Goal: Task Accomplishment & Management: Complete application form

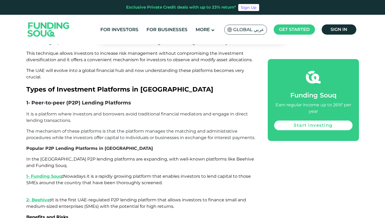
scroll to position [579, 0]
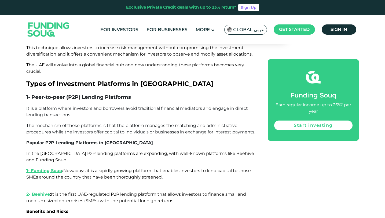
click at [126, 192] on span "It is the first UAE-regulated P2P lending platform that allows investors to fin…" at bounding box center [136, 198] width 220 height 12
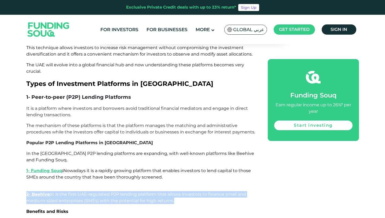
click at [142, 192] on span "It is the first UAE-regulated P2P lending platform that allows investors to fin…" at bounding box center [136, 198] width 220 height 12
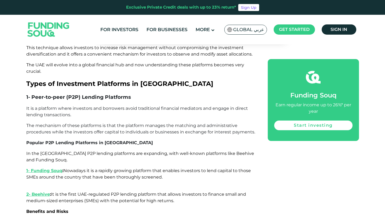
click at [128, 168] on span "Nowadays it is a rapidly growing platform that enables investors to lend capita…" at bounding box center [138, 174] width 225 height 12
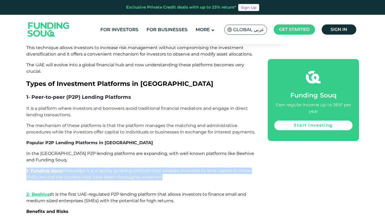
click at [146, 168] on span "Nowadays it is a rapidly growing platform that enables investors to lend capita…" at bounding box center [138, 174] width 225 height 12
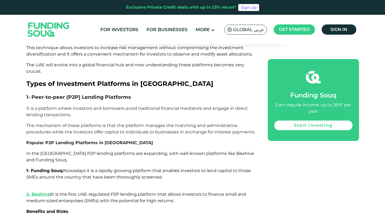
click at [45, 168] on link "1- Funding Souq" at bounding box center [44, 170] width 36 height 5
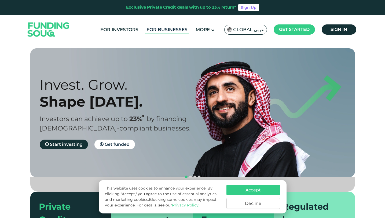
click at [161, 32] on link "For Businesses" at bounding box center [167, 29] width 44 height 9
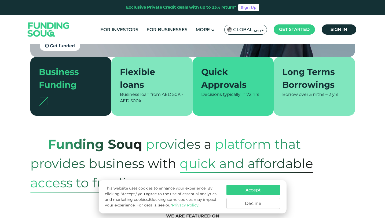
scroll to position [120, 0]
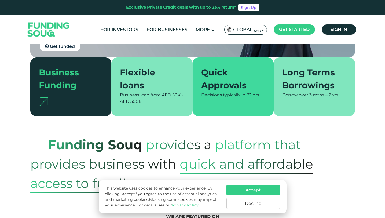
click at [304, 97] on div "Borrow over 3 mths – 2 yrs" at bounding box center [314, 95] width 64 height 6
click at [297, 126] on section "Funding Souq provides a platform that provides business with quick and affordab…" at bounding box center [192, 154] width 385 height 77
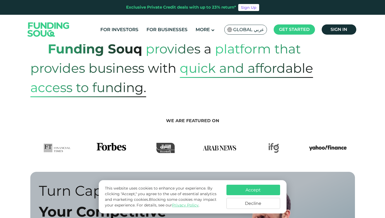
scroll to position [174, 0]
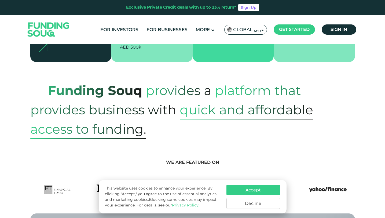
click at [153, 101] on span "platform that provides business with" at bounding box center [165, 100] width 271 height 46
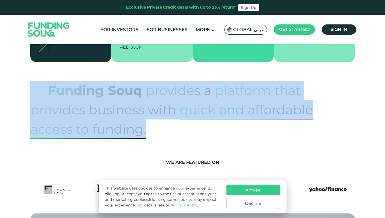
click at [159, 110] on span "platform that provides business with" at bounding box center [165, 100] width 271 height 46
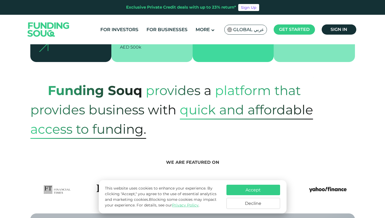
scroll to position [316, 0]
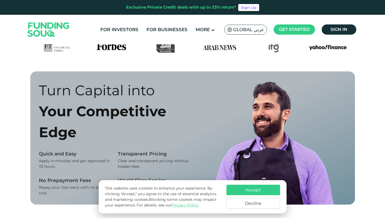
click at [244, 200] on button "Decline" at bounding box center [254, 203] width 54 height 11
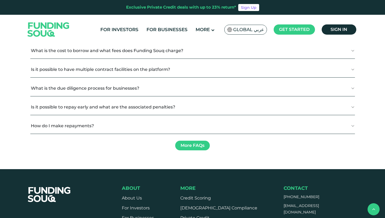
scroll to position [700, 0]
